Goal: Task Accomplishment & Management: Manage account settings

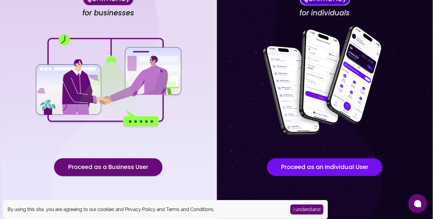
scroll to position [48, 0]
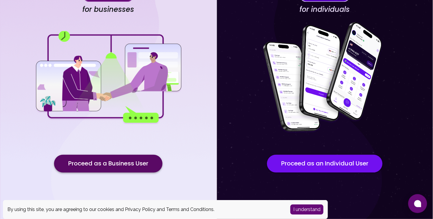
click at [134, 165] on button "Proceed as a Business User" at bounding box center [108, 164] width 108 height 18
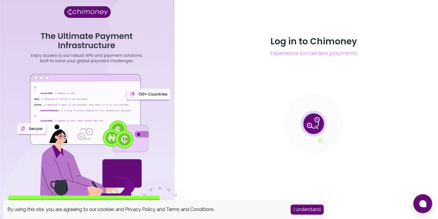
click at [304, 208] on button "I understand" at bounding box center [306, 209] width 33 height 10
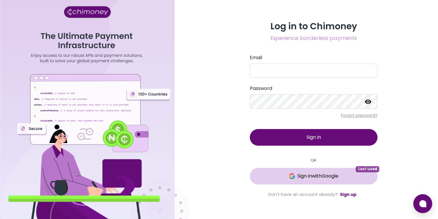
click at [338, 175] on span "Sign in with Google" at bounding box center [317, 175] width 41 height 7
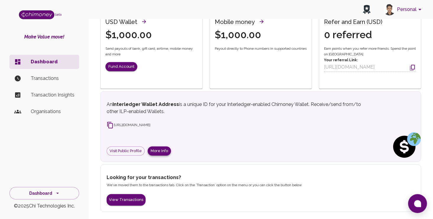
scroll to position [117, 0]
drag, startPoint x: 139, startPoint y: 126, endPoint x: 170, endPoint y: 131, distance: 31.4
click at [166, 131] on span "[URL][DOMAIN_NAME]" at bounding box center [136, 126] width 59 height 11
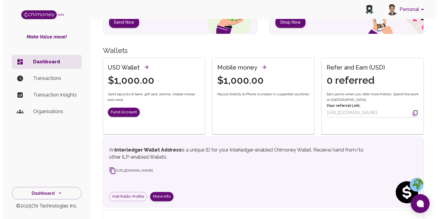
scroll to position [0, 0]
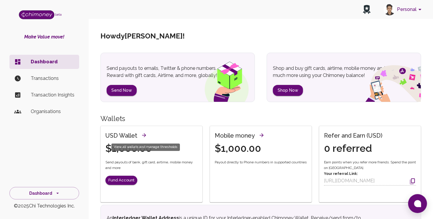
click at [140, 133] on button "View all wallets and manage thresholds" at bounding box center [144, 135] width 9 height 9
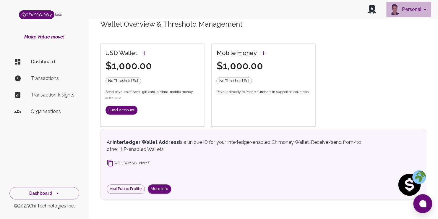
click at [421, 8] on icon "account of current user" at bounding box center [424, 9] width 7 height 7
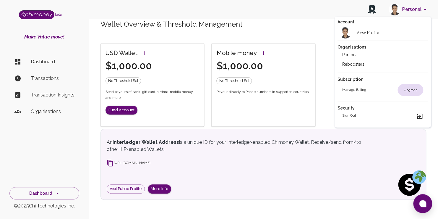
click at [369, 90] on div "Manage billing Upgrade" at bounding box center [382, 90] width 81 height 12
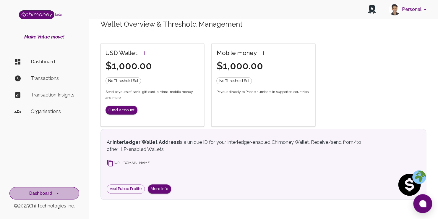
click at [53, 191] on button "Dashboard" at bounding box center [44, 193] width 70 height 13
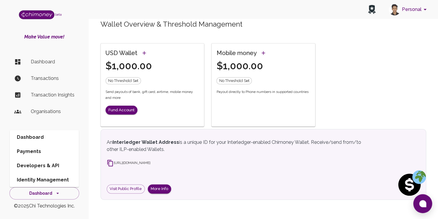
click at [49, 168] on li "Developers & API" at bounding box center [44, 165] width 69 height 14
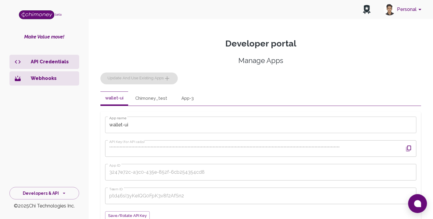
click at [149, 99] on button "Chimoney_test" at bounding box center [151, 98] width 41 height 14
click at [108, 102] on button "wallet-ui" at bounding box center [114, 98] width 28 height 14
click at [142, 98] on button "Chimoney_test" at bounding box center [151, 98] width 41 height 14
click at [188, 98] on button "App-3" at bounding box center [187, 98] width 27 height 14
click at [147, 100] on button "Chimoney_test" at bounding box center [151, 98] width 41 height 14
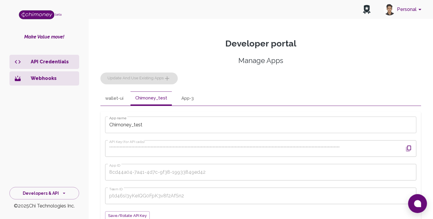
click at [116, 99] on button "wallet-ui" at bounding box center [114, 98] width 28 height 14
click at [152, 101] on button "Chimoney_test" at bounding box center [151, 98] width 41 height 14
click at [190, 98] on button "App-3" at bounding box center [187, 98] width 27 height 14
click at [116, 94] on button "wallet-ui" at bounding box center [114, 98] width 28 height 14
click at [166, 81] on div "Manage Apps Update and use existing apps" at bounding box center [260, 70] width 321 height 28
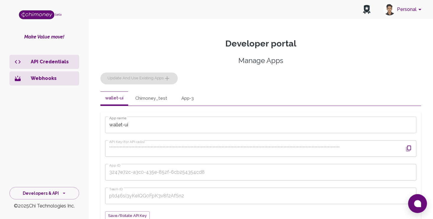
click at [148, 95] on button "Chimoney_test" at bounding box center [151, 98] width 41 height 14
click at [185, 100] on button "App-3" at bounding box center [187, 98] width 27 height 14
click at [125, 101] on button "wallet-ui" at bounding box center [114, 98] width 28 height 14
click at [223, 77] on div "Manage Apps Update and use existing apps" at bounding box center [260, 70] width 321 height 28
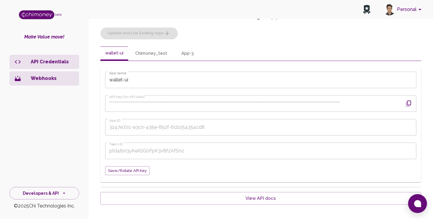
scroll to position [24, 0]
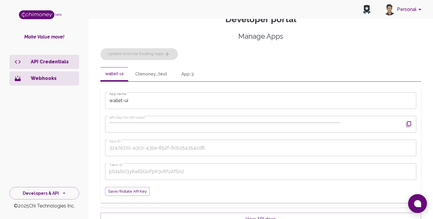
click at [179, 74] on button "App-3" at bounding box center [187, 74] width 27 height 14
click at [407, 124] on icon "button" at bounding box center [408, 124] width 7 height 7
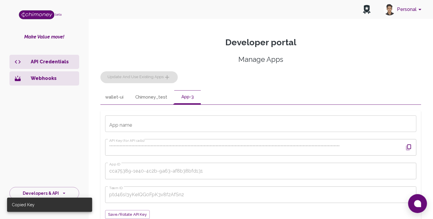
scroll to position [0, 0]
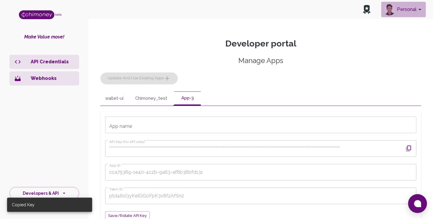
click at [404, 6] on button "Personal" at bounding box center [403, 9] width 45 height 15
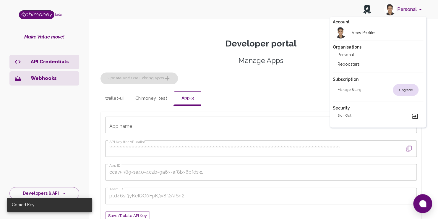
click at [404, 6] on div at bounding box center [219, 109] width 438 height 219
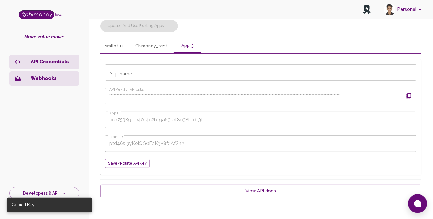
scroll to position [54, 0]
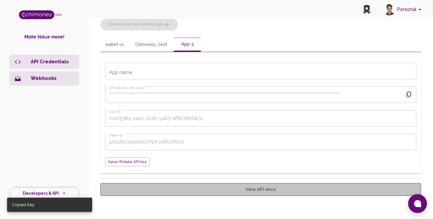
click at [187, 191] on link "View API docs" at bounding box center [260, 189] width 321 height 12
